Goal: Task Accomplishment & Management: Manage account settings

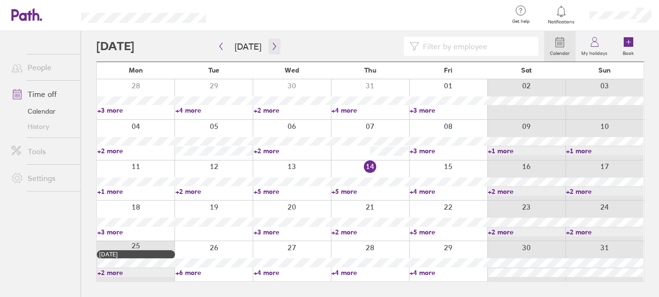
click at [275, 45] on button "button" at bounding box center [275, 47] width 12 height 16
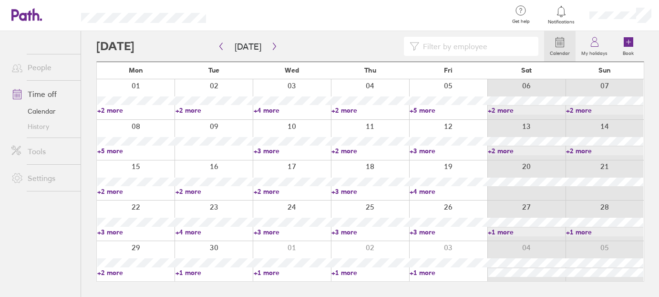
click at [118, 110] on link "+2 more" at bounding box center [135, 110] width 77 height 9
drag, startPoint x: 122, startPoint y: 167, endPoint x: 117, endPoint y: 149, distance: 18.9
click at [122, 167] on div at bounding box center [136, 180] width 78 height 40
click at [117, 149] on link "+5 more" at bounding box center [135, 150] width 77 height 9
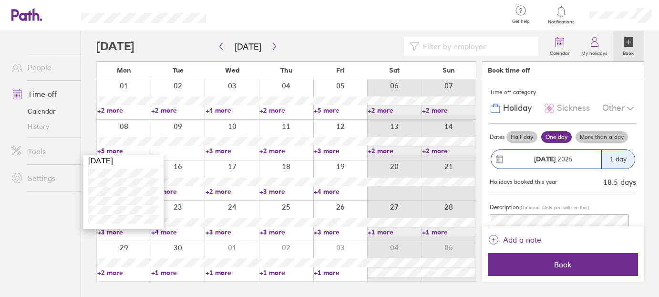
click at [119, 150] on link "+5 more" at bounding box center [123, 150] width 53 height 9
click at [118, 149] on link "+5 more" at bounding box center [123, 150] width 53 height 9
click at [230, 151] on link "+3 more" at bounding box center [232, 150] width 53 height 9
click at [230, 152] on link "+3 more" at bounding box center [232, 150] width 53 height 9
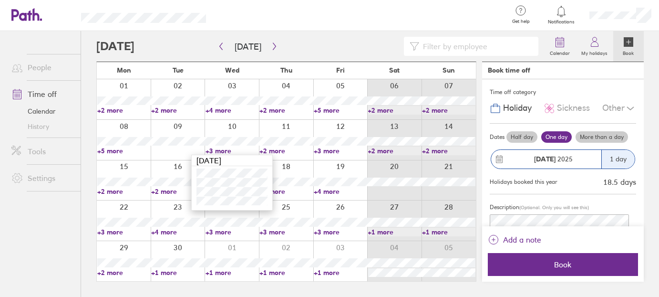
click at [276, 150] on link "+2 more" at bounding box center [286, 150] width 53 height 9
click at [282, 150] on link "+2 more" at bounding box center [286, 150] width 53 height 9
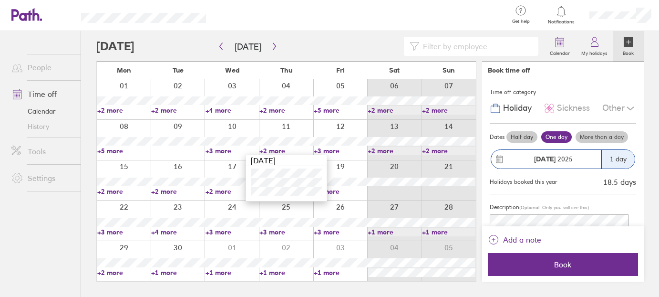
click at [326, 151] on link "+3 more" at bounding box center [340, 150] width 53 height 9
click at [328, 151] on link "+3 more" at bounding box center [340, 150] width 53 height 9
